Goal: Information Seeking & Learning: Learn about a topic

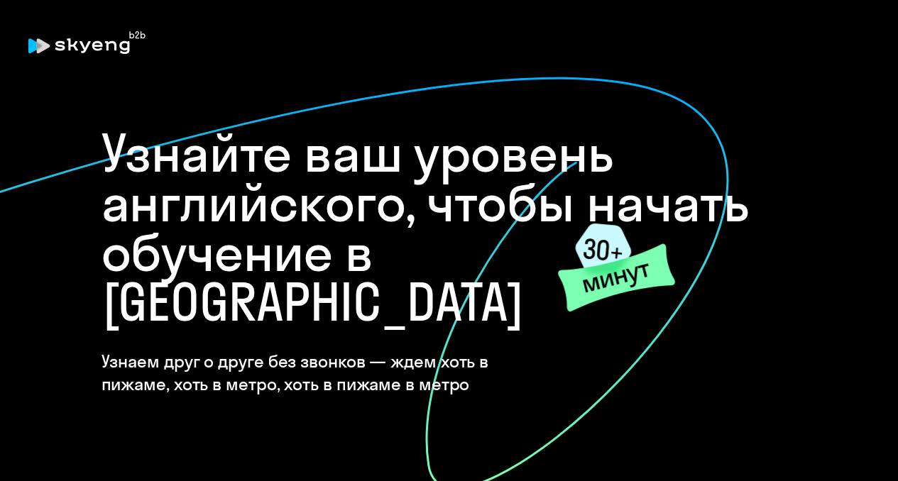
click at [382, 234] on h1 "Узнайте ваш уровень английского, чтобы начать обучение в [GEOGRAPHIC_DATA]" at bounding box center [450, 228] width 696 height 199
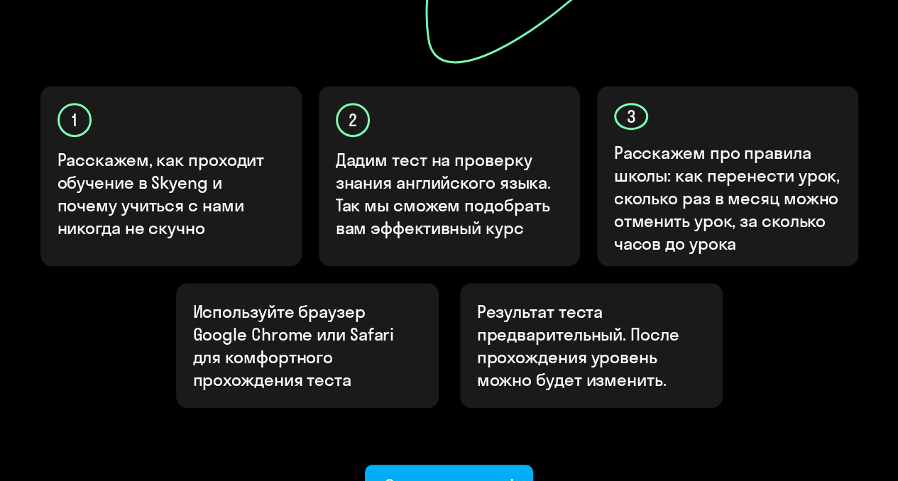
scroll to position [544, 0]
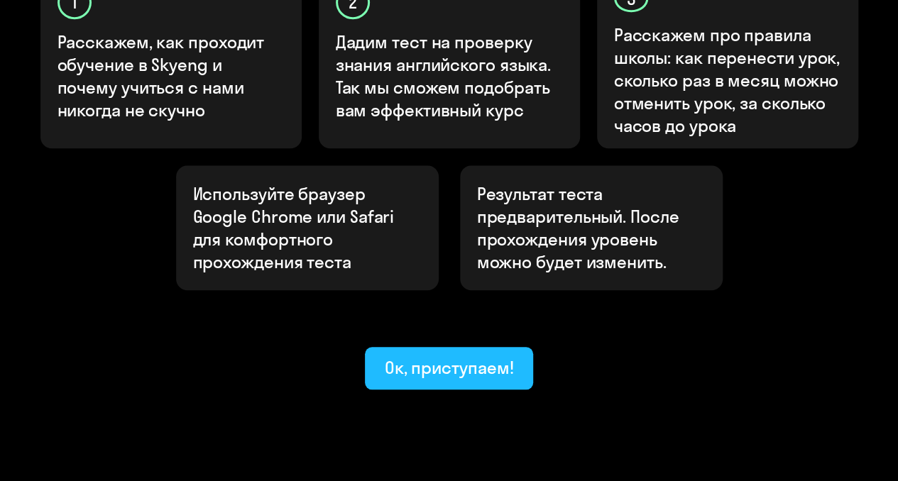
click at [460, 356] on div "Ок, приступаем!" at bounding box center [449, 367] width 129 height 23
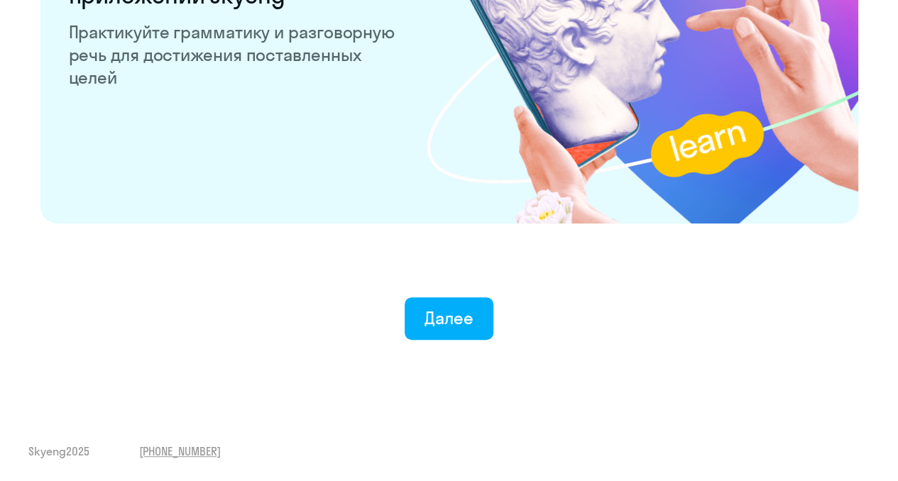
scroll to position [2809, 0]
click at [460, 315] on div "Далее" at bounding box center [449, 318] width 49 height 23
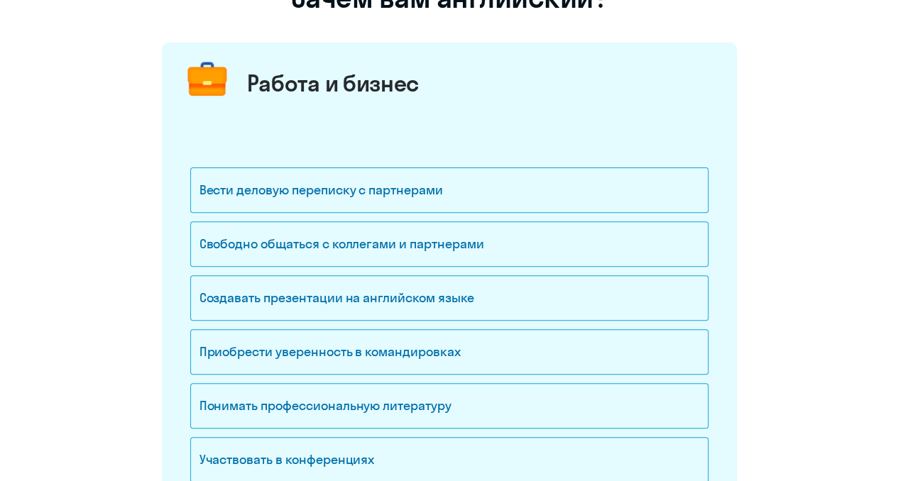
scroll to position [213, 0]
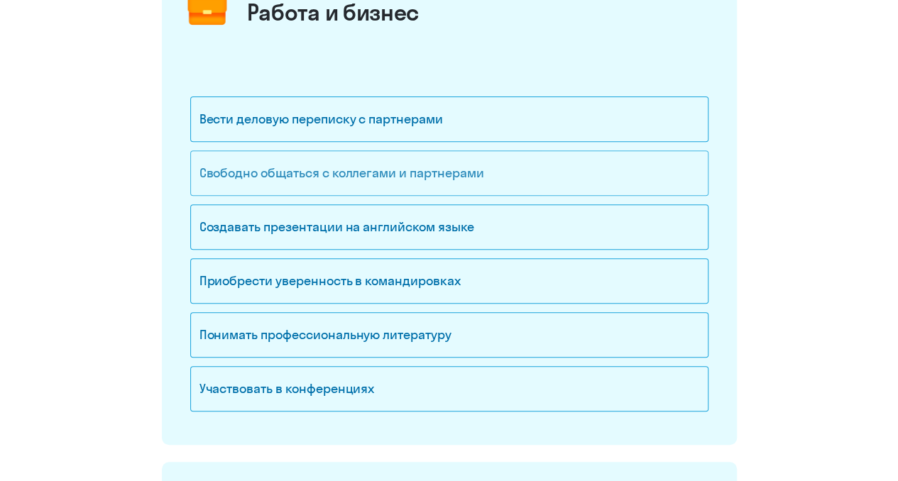
click at [437, 178] on div "Свободно общаться с коллегами и партнерами" at bounding box center [449, 173] width 518 height 45
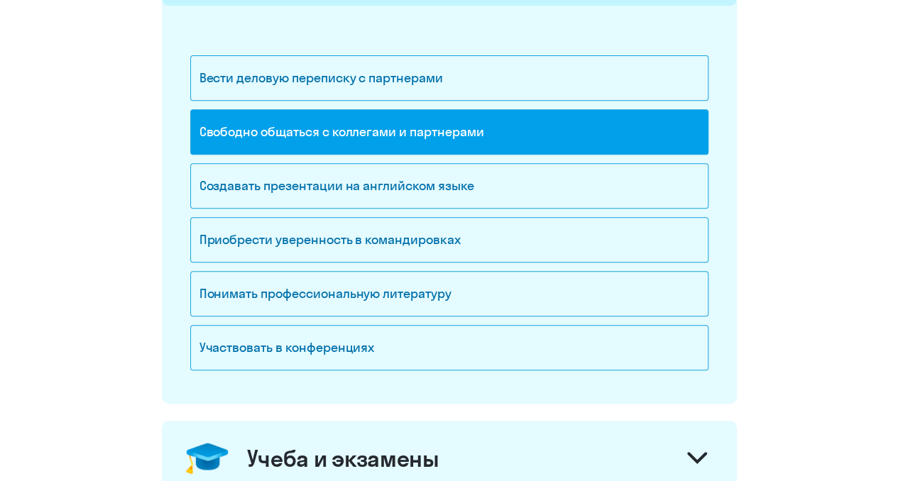
scroll to position [355, 0]
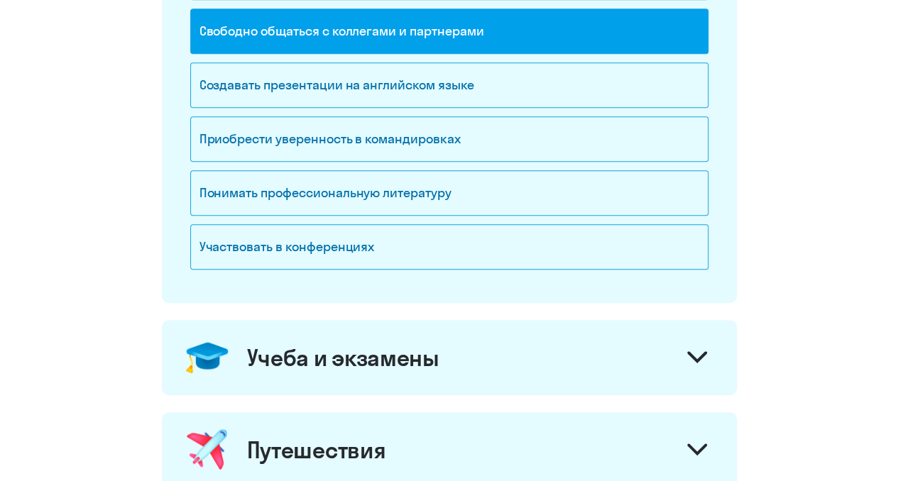
click at [506, 345] on div "Учеба и экзамены" at bounding box center [449, 357] width 575 height 75
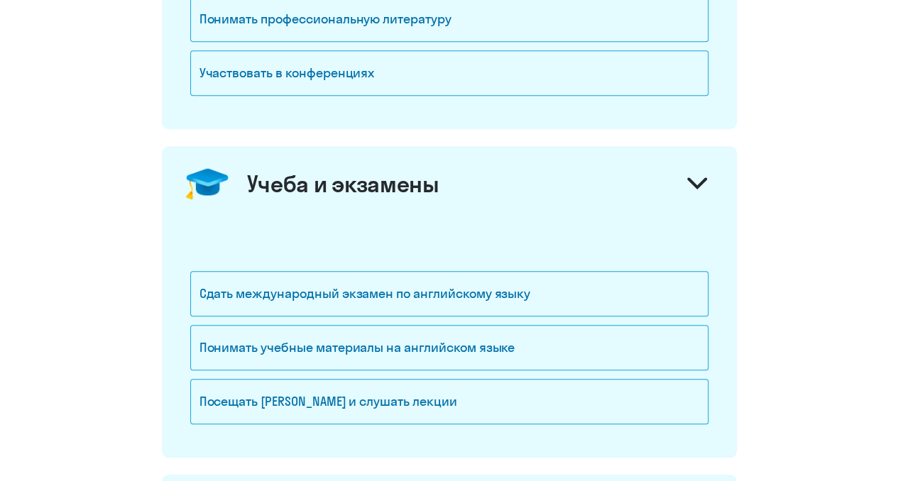
scroll to position [568, 0]
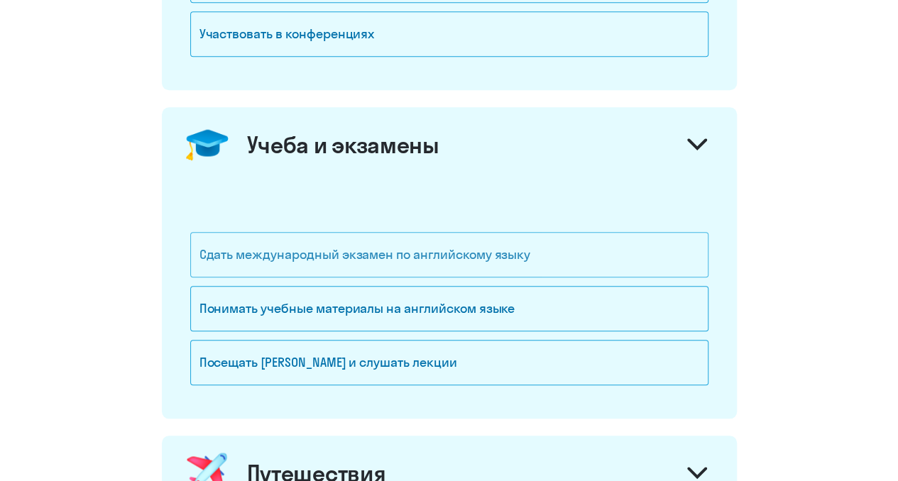
click at [398, 255] on div "Сдать международный экзамен по английскому языку" at bounding box center [449, 254] width 518 height 45
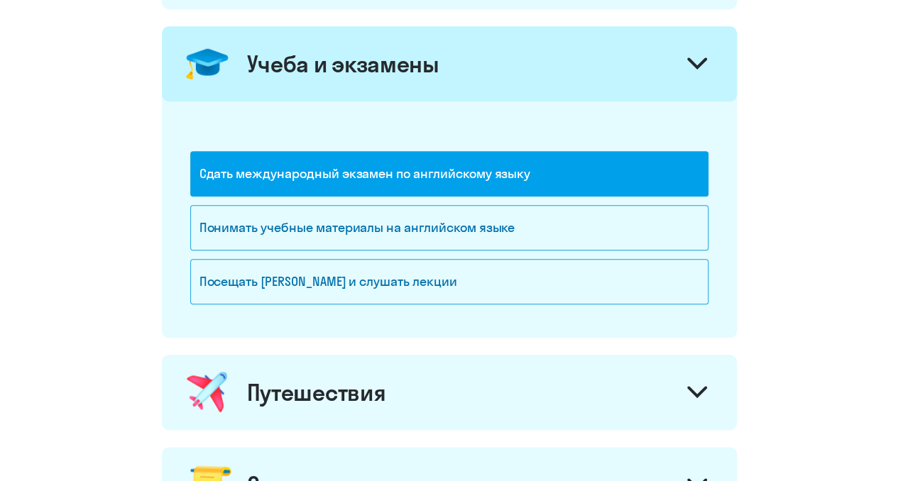
scroll to position [781, 0]
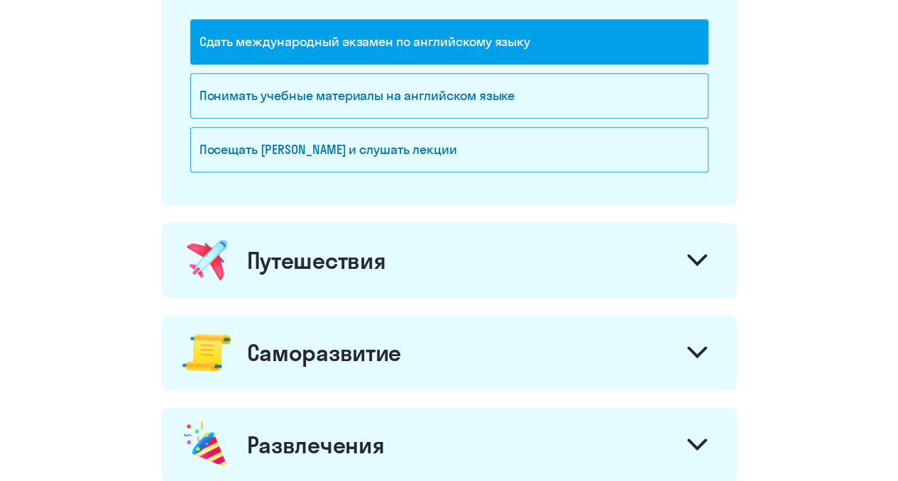
click at [513, 263] on div "Путешествия" at bounding box center [449, 260] width 575 height 75
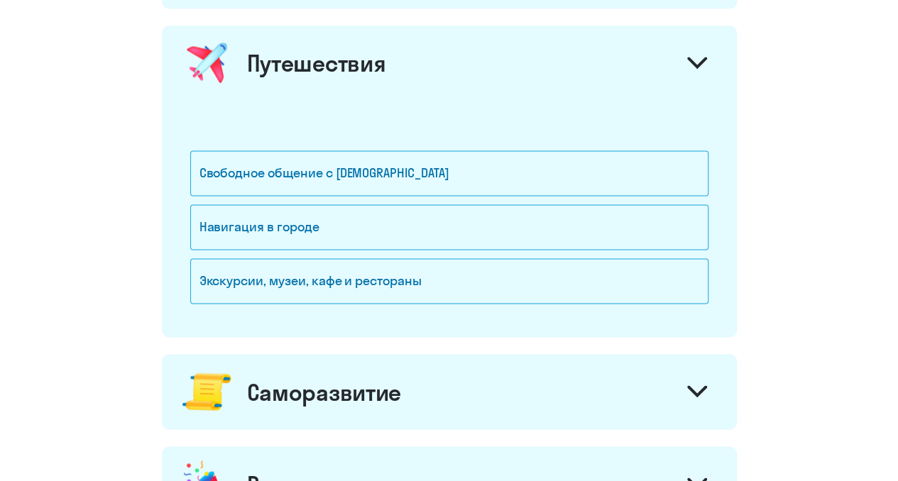
scroll to position [994, 0]
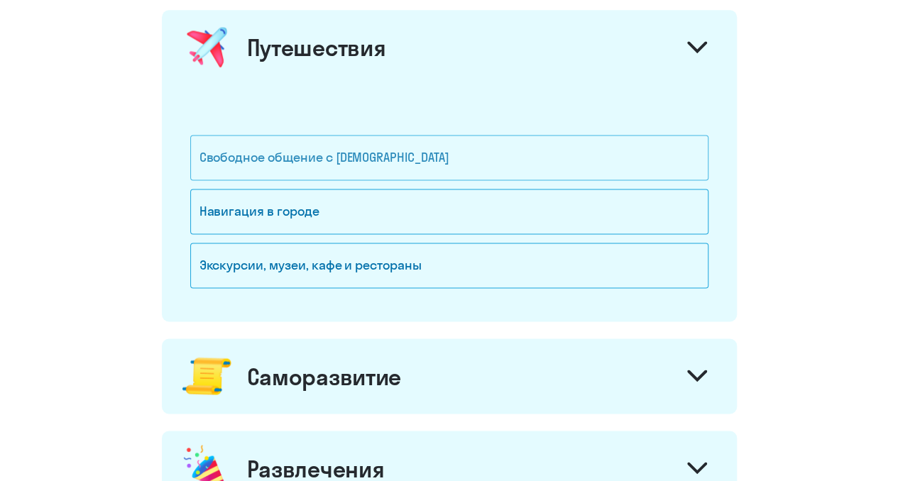
click at [408, 154] on div "Свободное общение с [DEMOGRAPHIC_DATA]" at bounding box center [449, 157] width 518 height 45
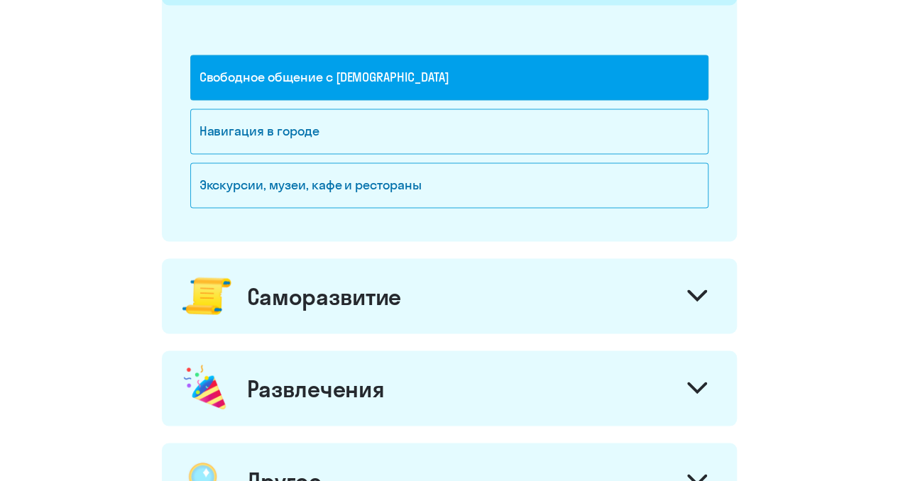
scroll to position [1207, 0]
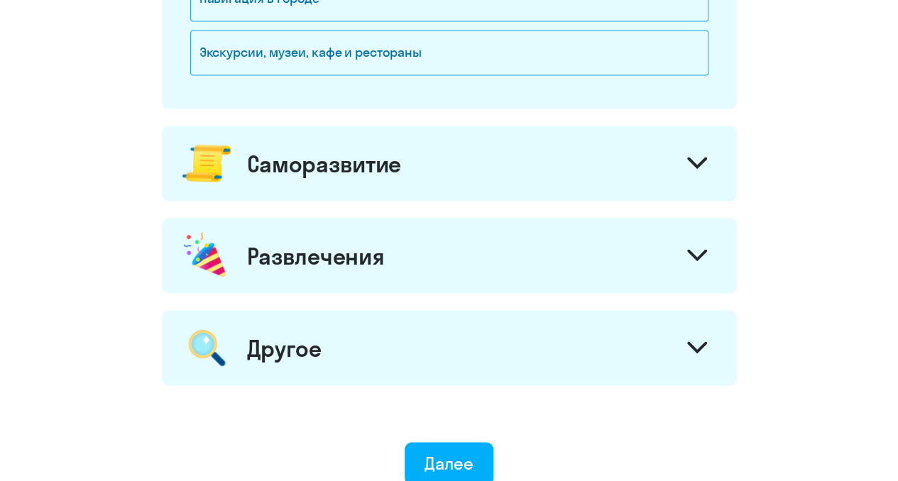
click at [483, 187] on div "Саморазвитие" at bounding box center [449, 163] width 575 height 75
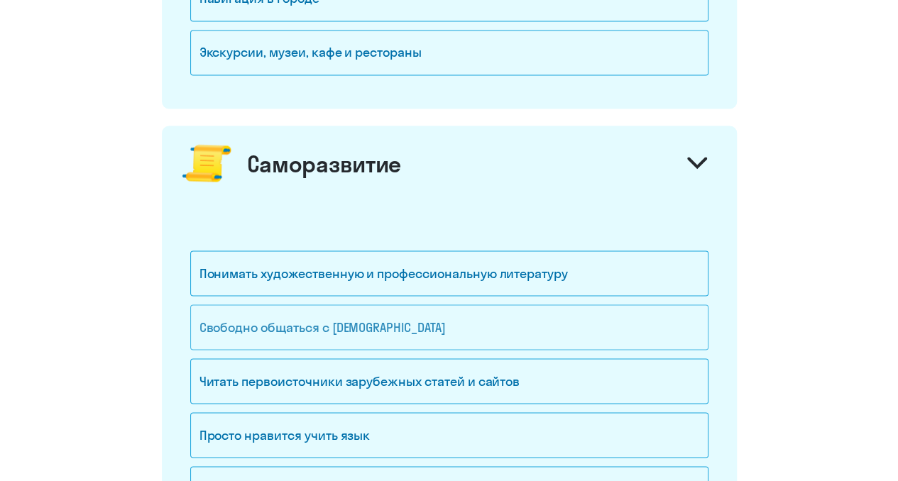
click at [398, 324] on div "Свободно общаться с [DEMOGRAPHIC_DATA]" at bounding box center [449, 327] width 518 height 45
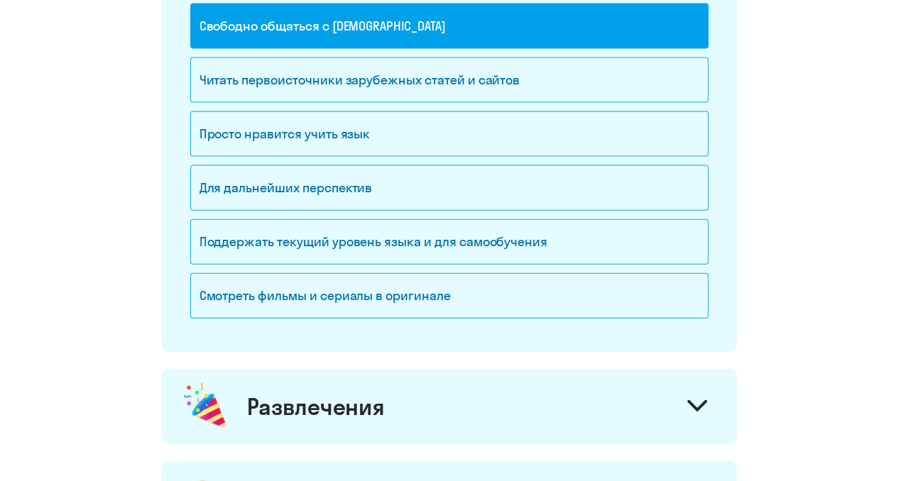
scroll to position [1633, 0]
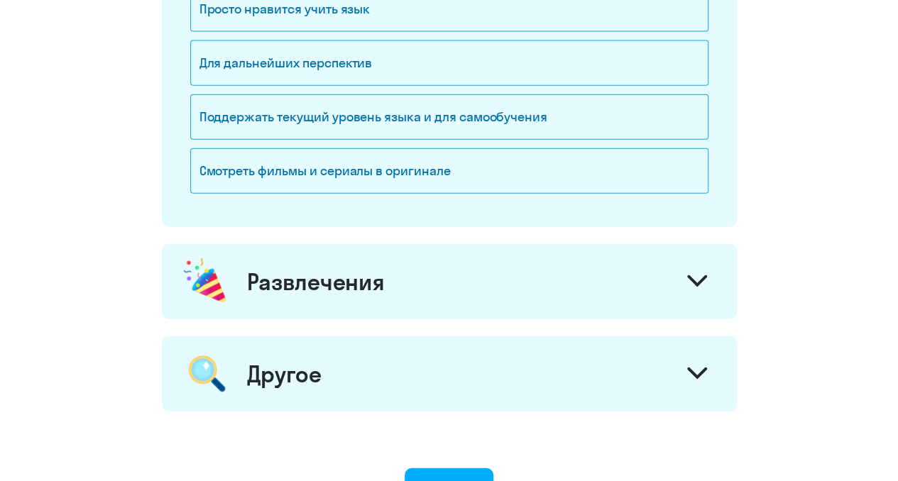
click at [371, 285] on div "Развлечения" at bounding box center [316, 282] width 138 height 28
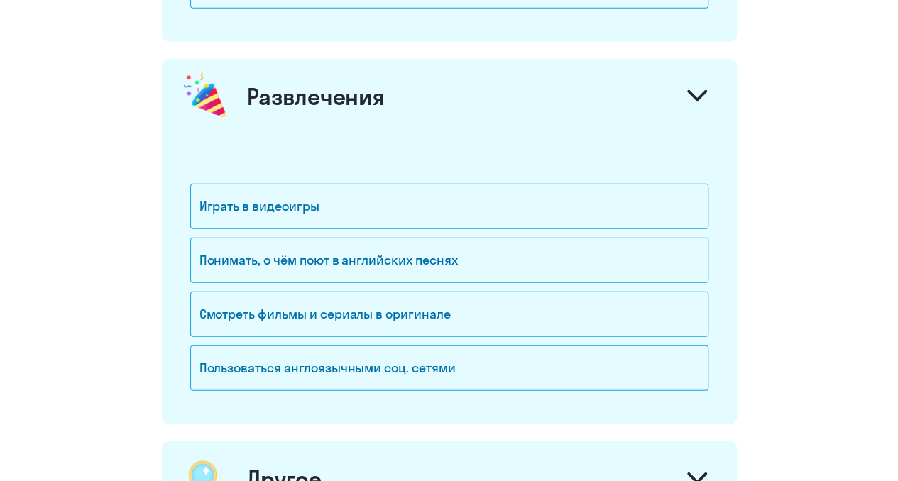
scroll to position [1846, 0]
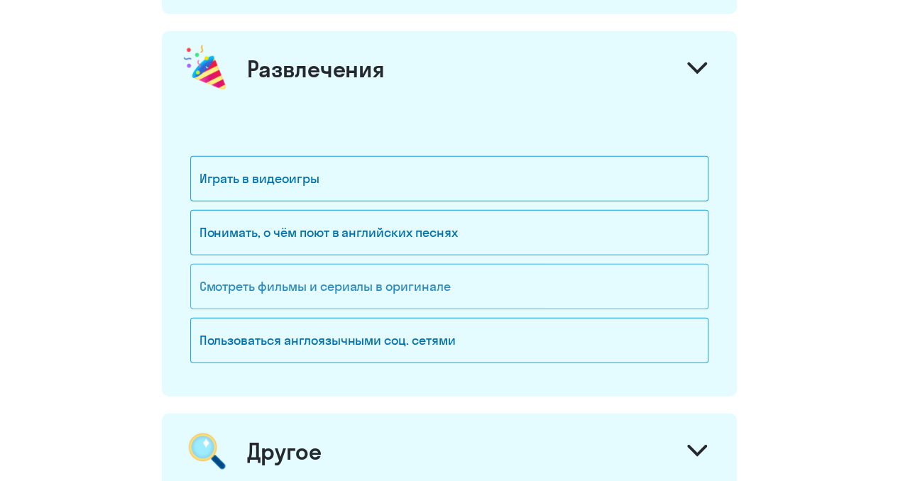
click at [433, 280] on div "Смотреть фильмы и сериалы в оригинале" at bounding box center [449, 286] width 518 height 45
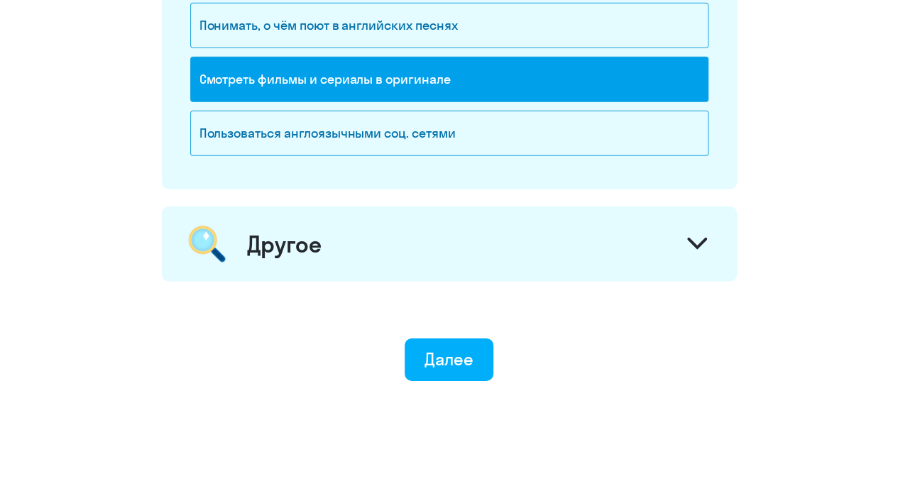
scroll to position [2059, 0]
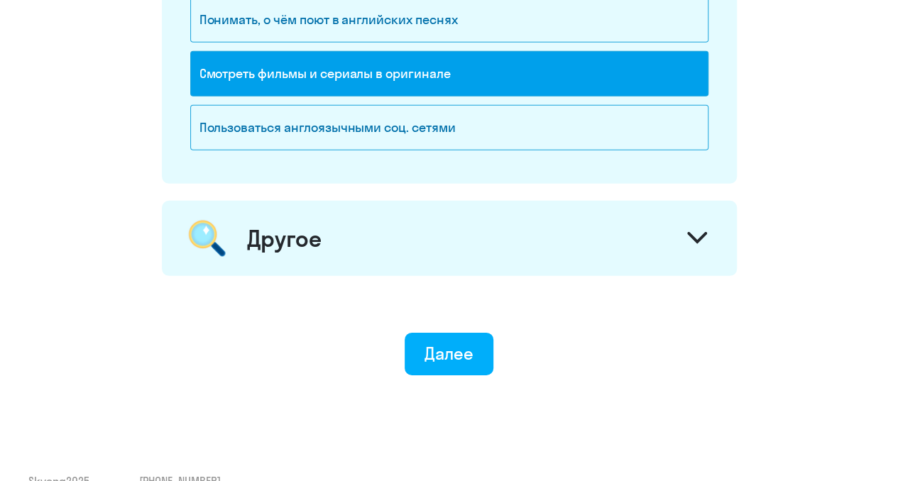
click at [549, 219] on div "Другое" at bounding box center [449, 238] width 575 height 75
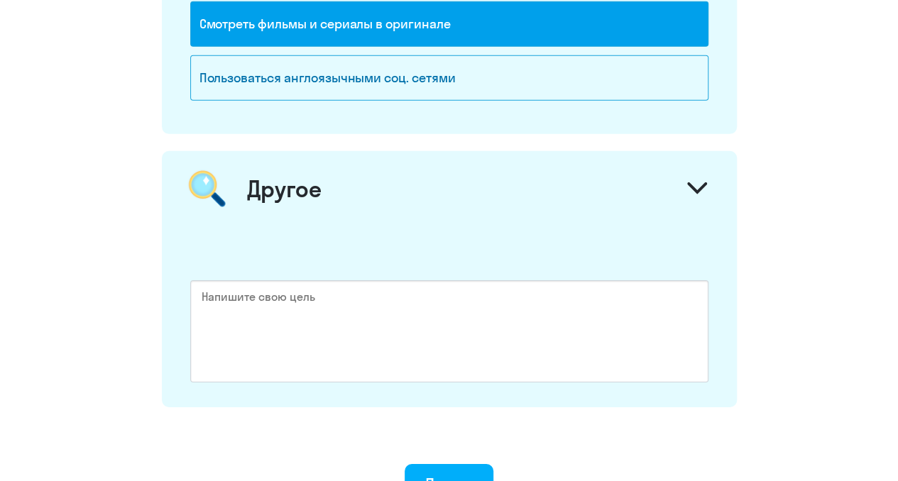
scroll to position [2259, 0]
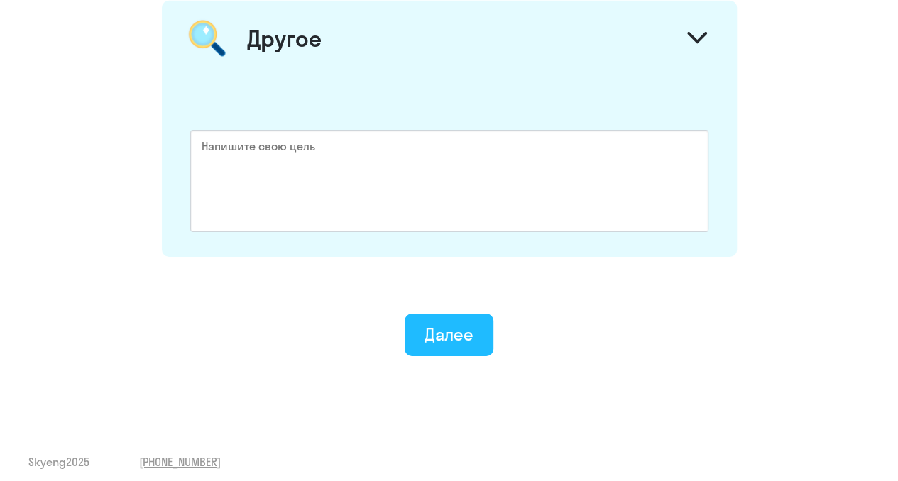
click at [461, 323] on div "Далее" at bounding box center [449, 334] width 49 height 23
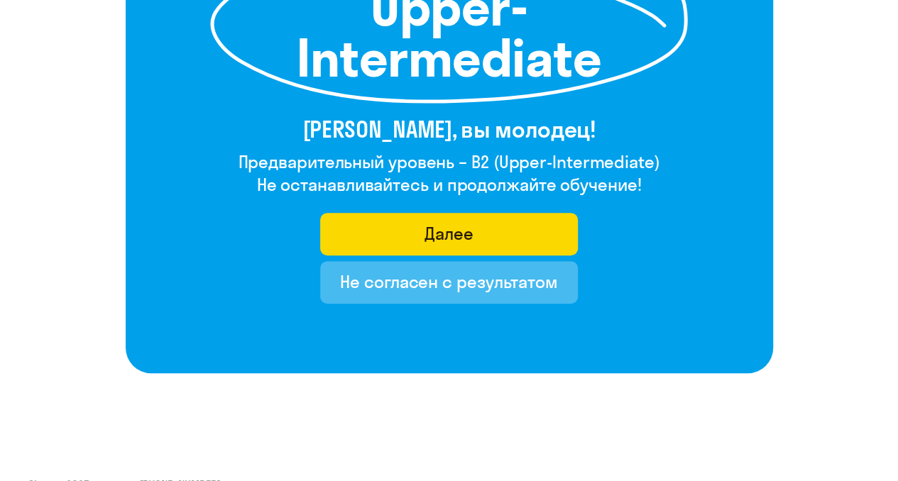
scroll to position [284, 0]
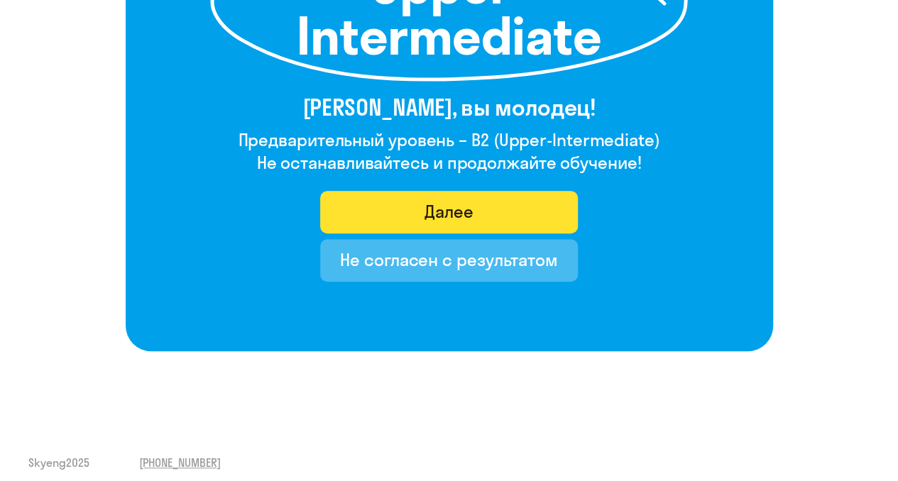
click at [486, 214] on button "Далее" at bounding box center [449, 212] width 258 height 43
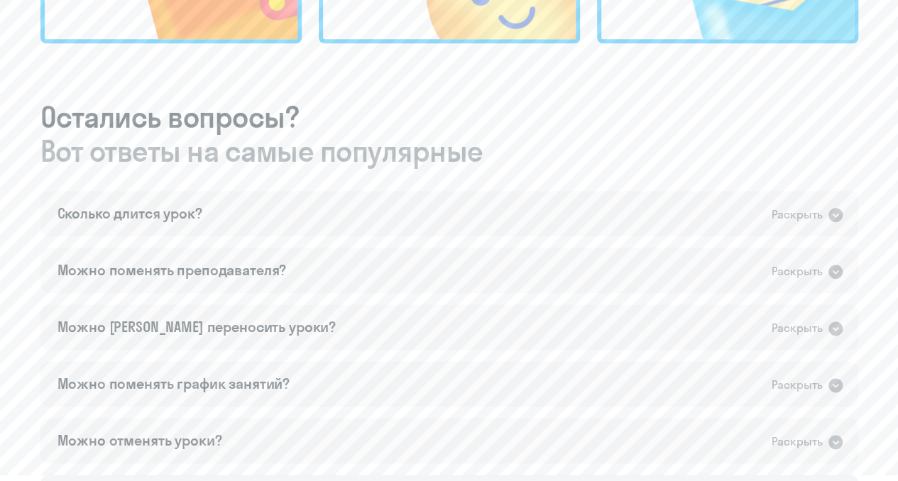
scroll to position [781, 0]
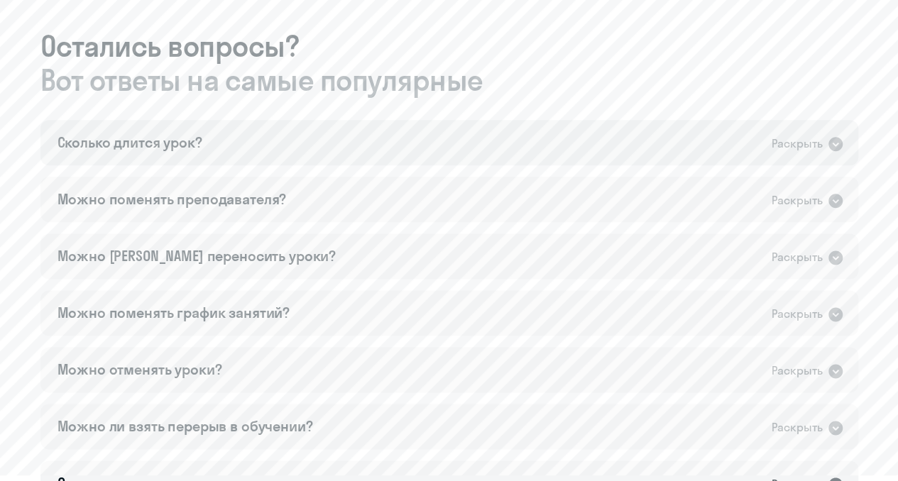
click at [836, 148] on icon at bounding box center [836, 144] width 14 height 14
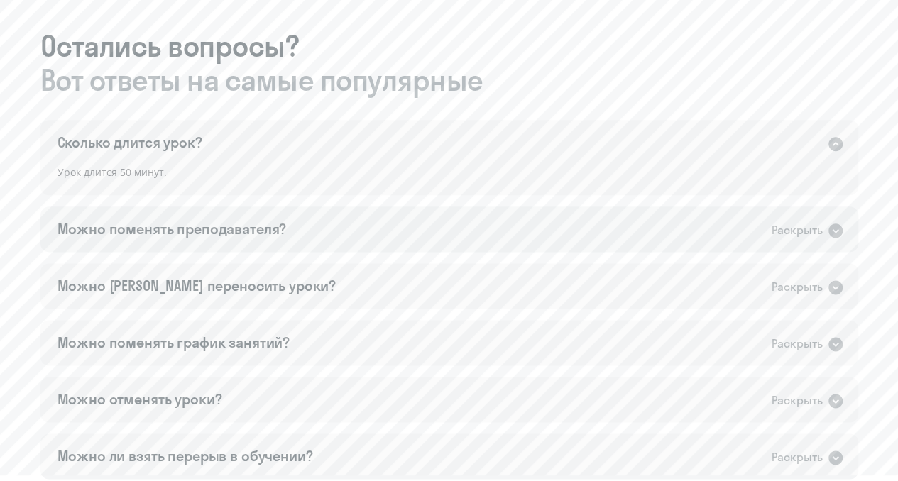
click at [832, 229] on icon at bounding box center [836, 231] width 14 height 14
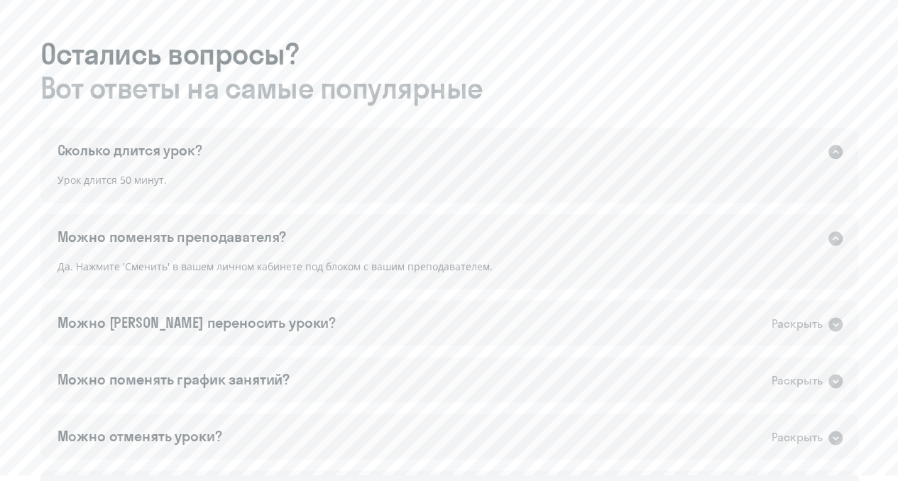
scroll to position [852, 0]
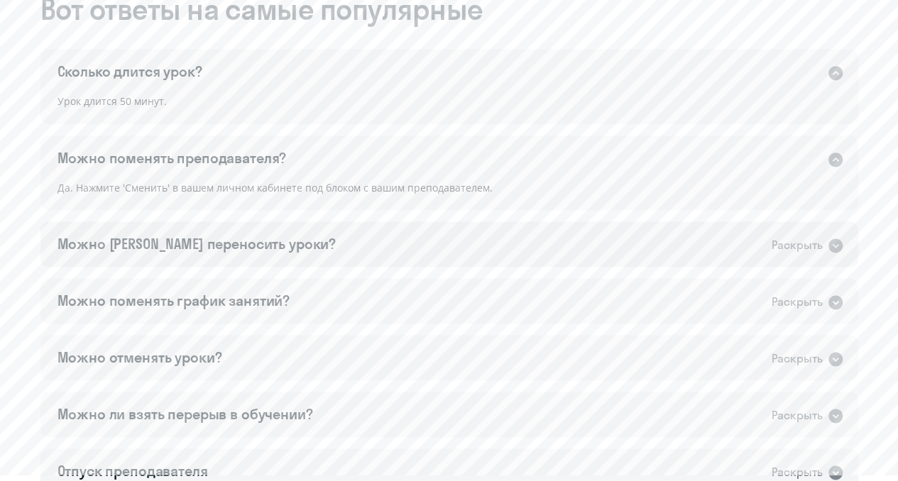
click at [833, 244] on icon at bounding box center [836, 246] width 14 height 14
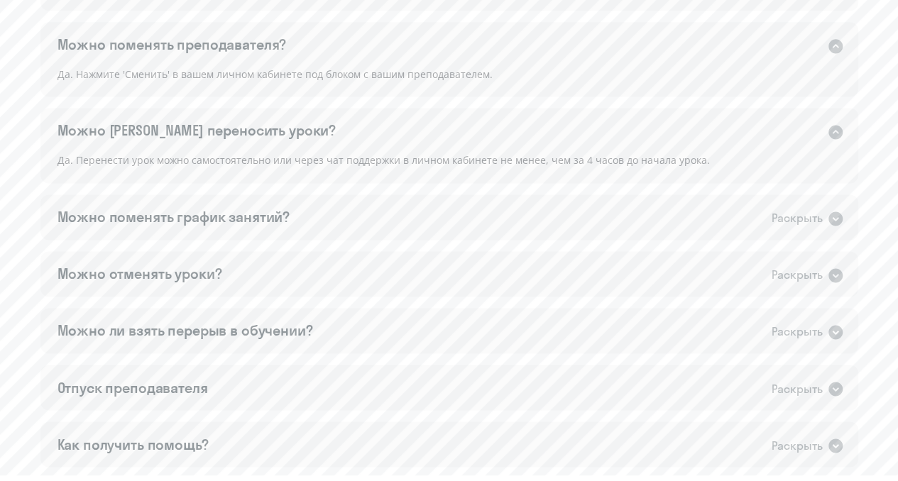
scroll to position [994, 0]
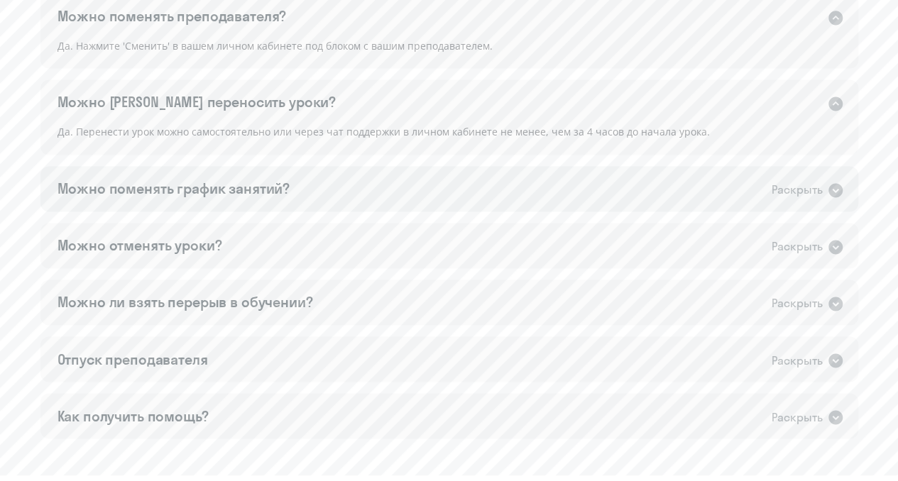
click at [838, 194] on icon at bounding box center [836, 190] width 14 height 14
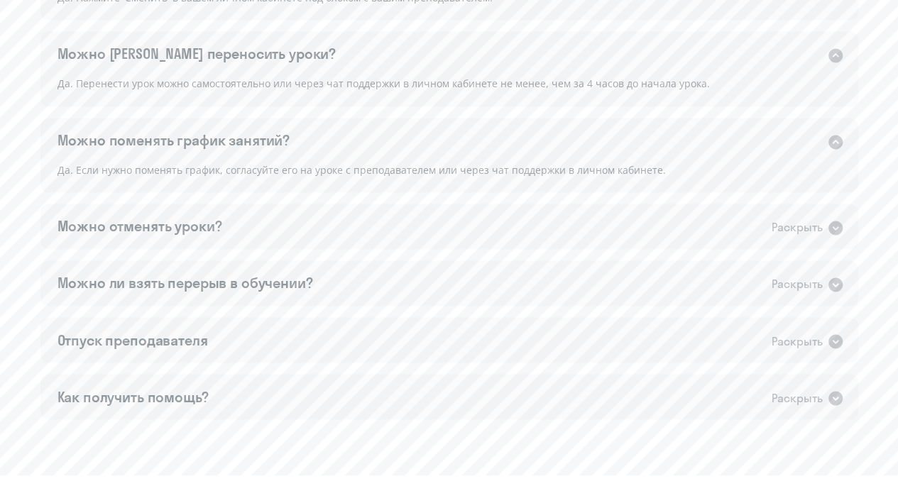
scroll to position [1065, 0]
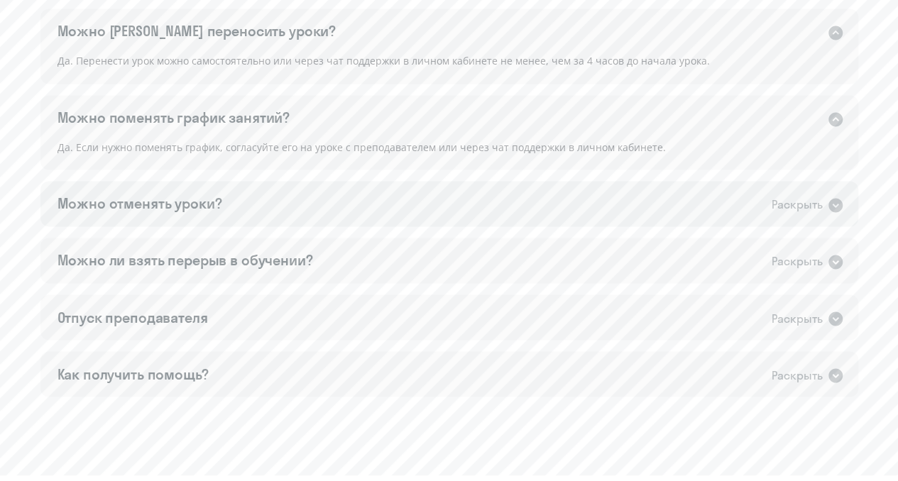
click at [838, 208] on icon at bounding box center [836, 205] width 14 height 14
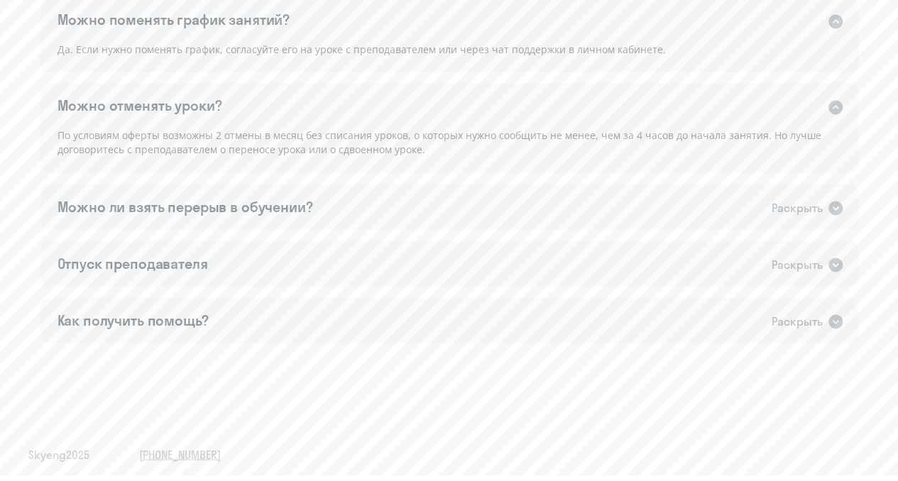
scroll to position [1165, 0]
click at [838, 205] on icon at bounding box center [835, 205] width 17 height 17
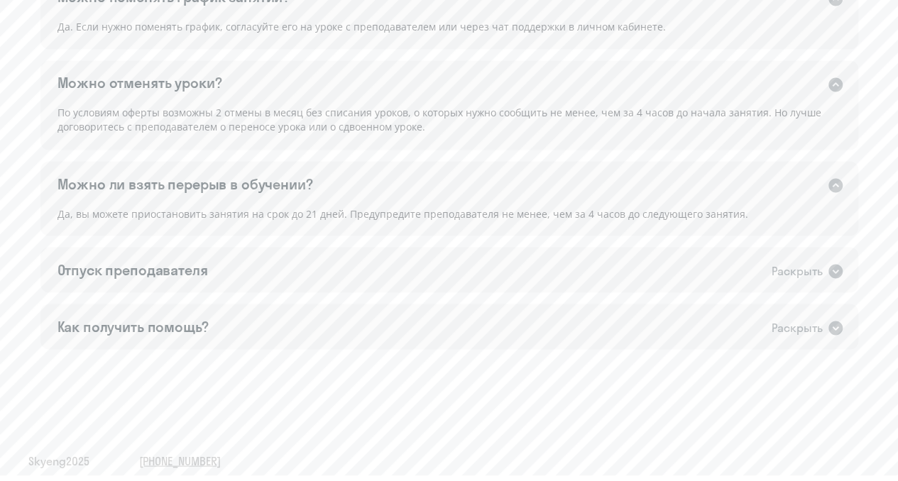
scroll to position [1195, 0]
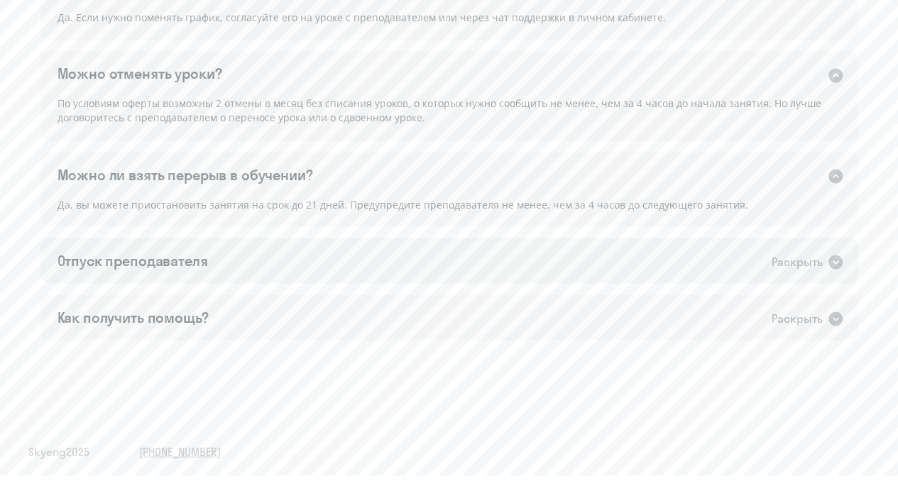
click at [836, 258] on icon at bounding box center [836, 262] width 14 height 14
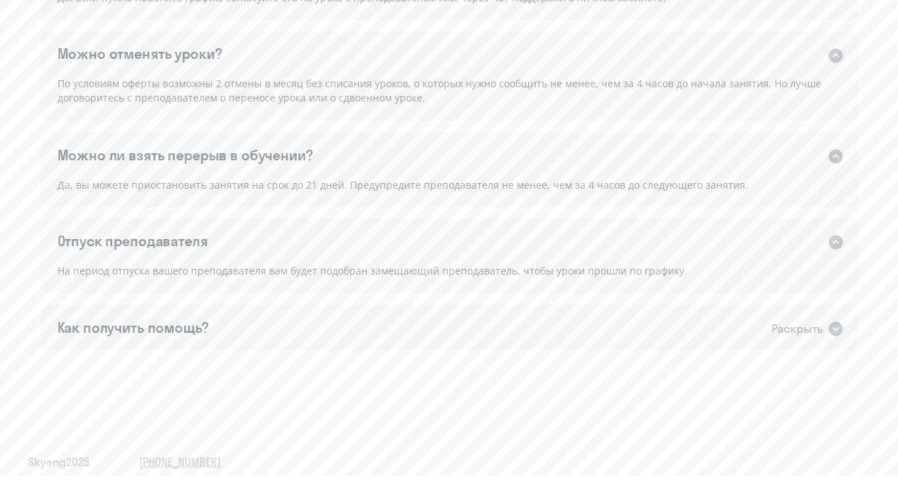
scroll to position [1224, 0]
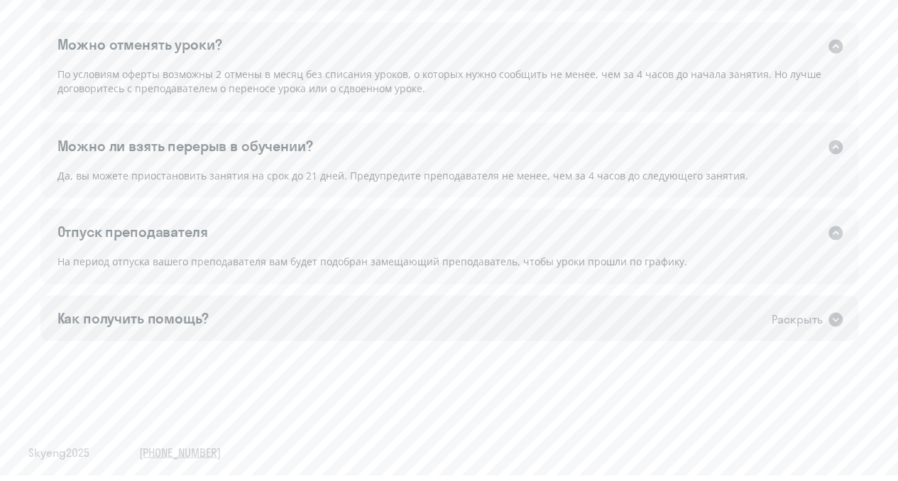
click at [836, 314] on icon at bounding box center [836, 319] width 14 height 14
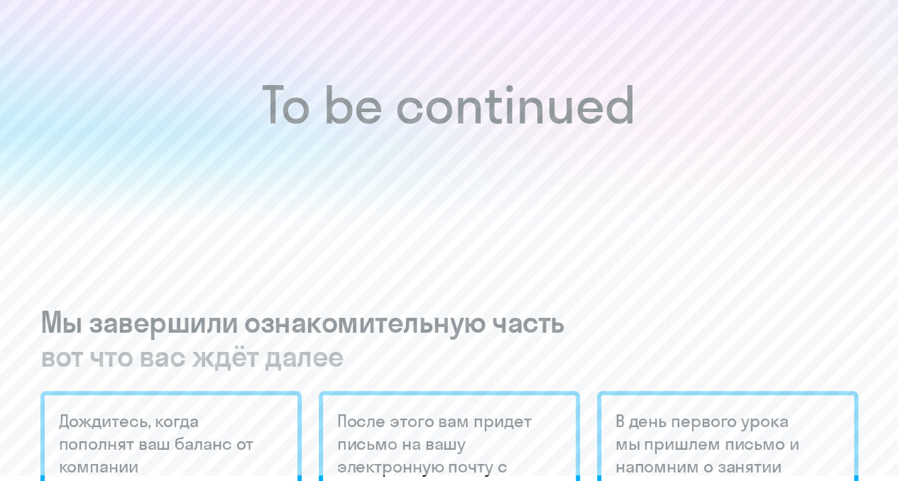
scroll to position [0, 0]
